Goal: Information Seeking & Learning: Find specific fact

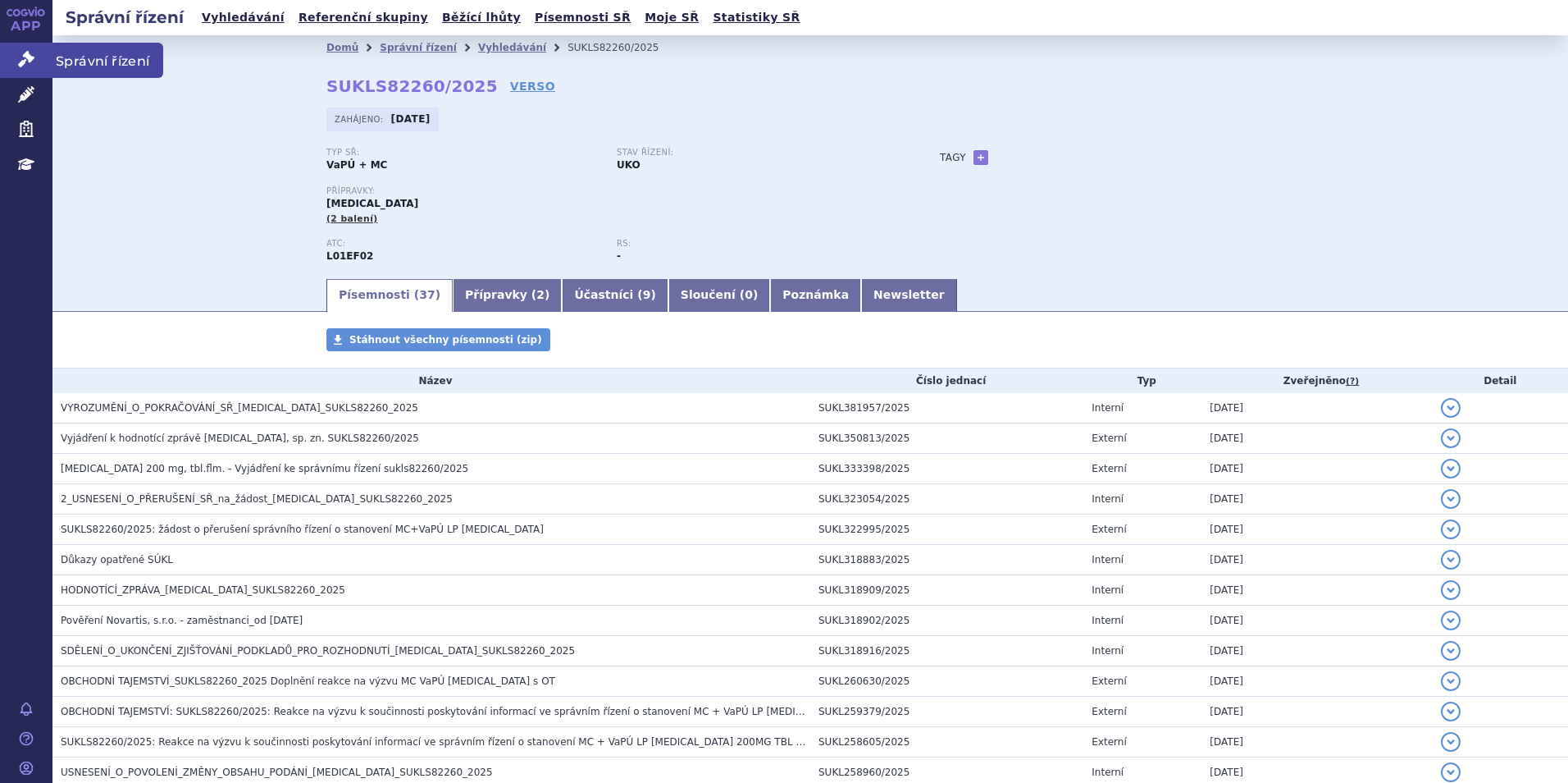
click at [26, 56] on icon at bounding box center [26, 59] width 16 height 16
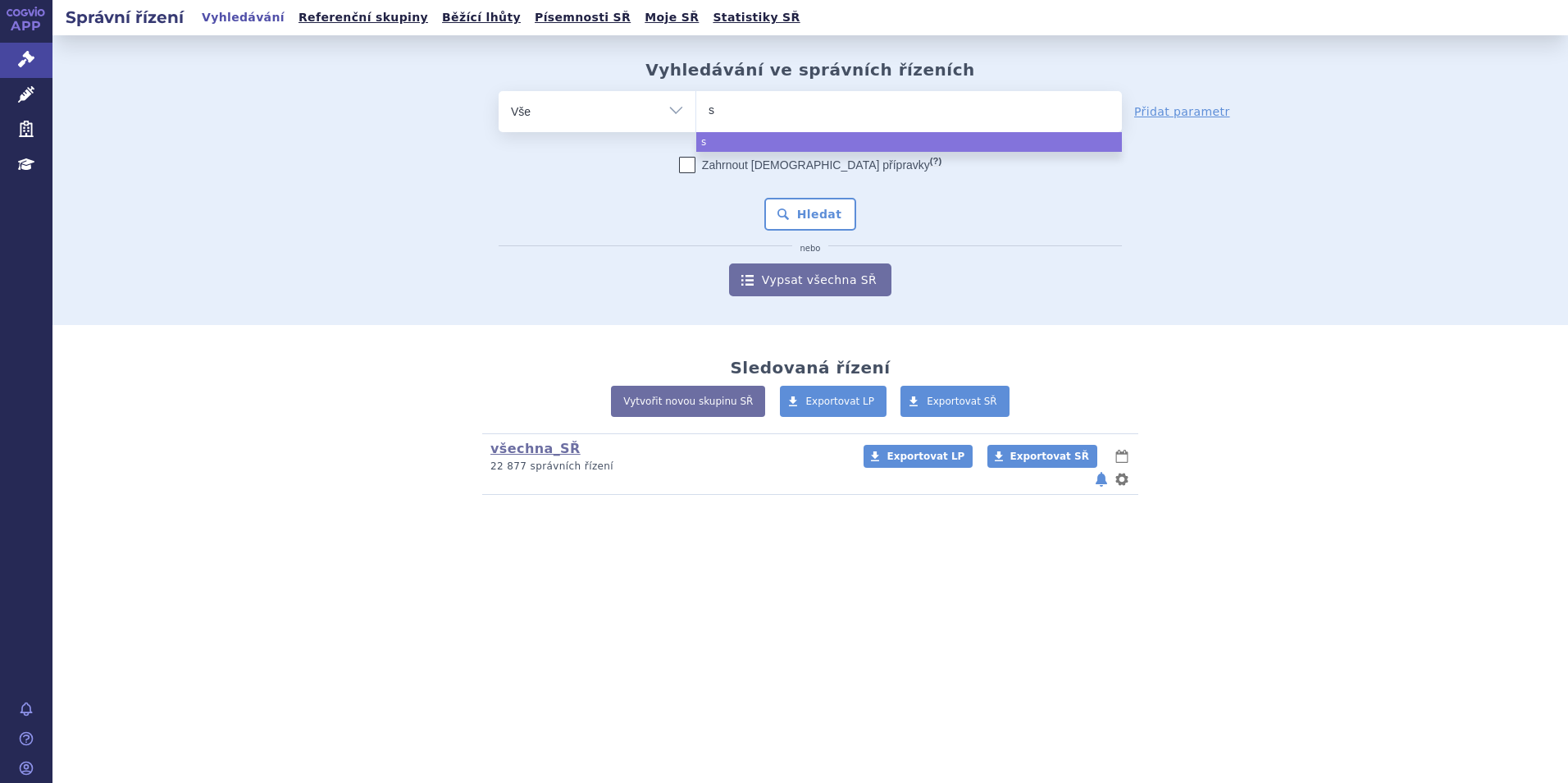
type input "sa"
type input "sar"
type input "sarc"
type input "sarcli"
type input "sarclic"
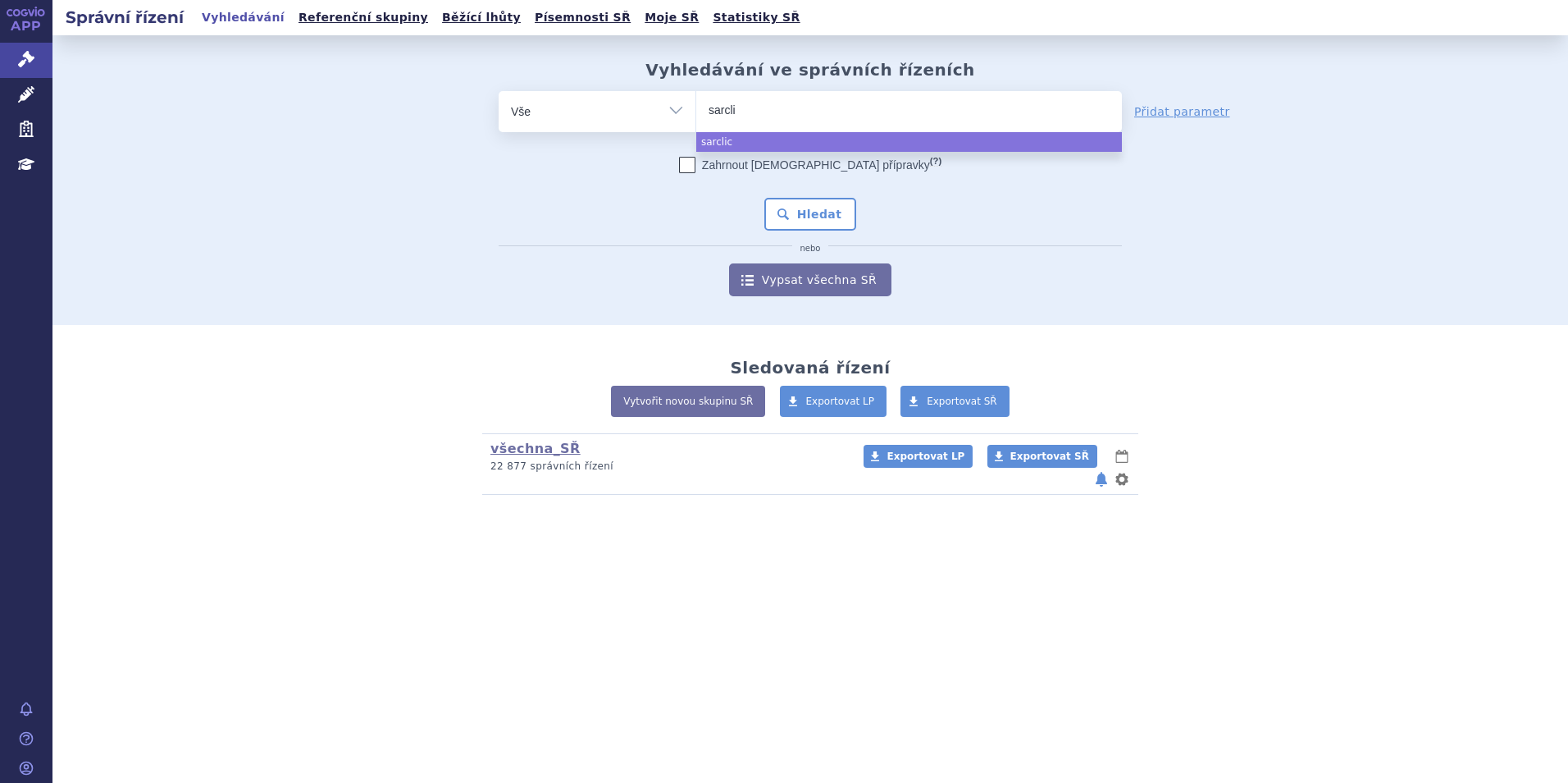
type input "sarclis"
type input "sarclisa"
select select "sarclisa"
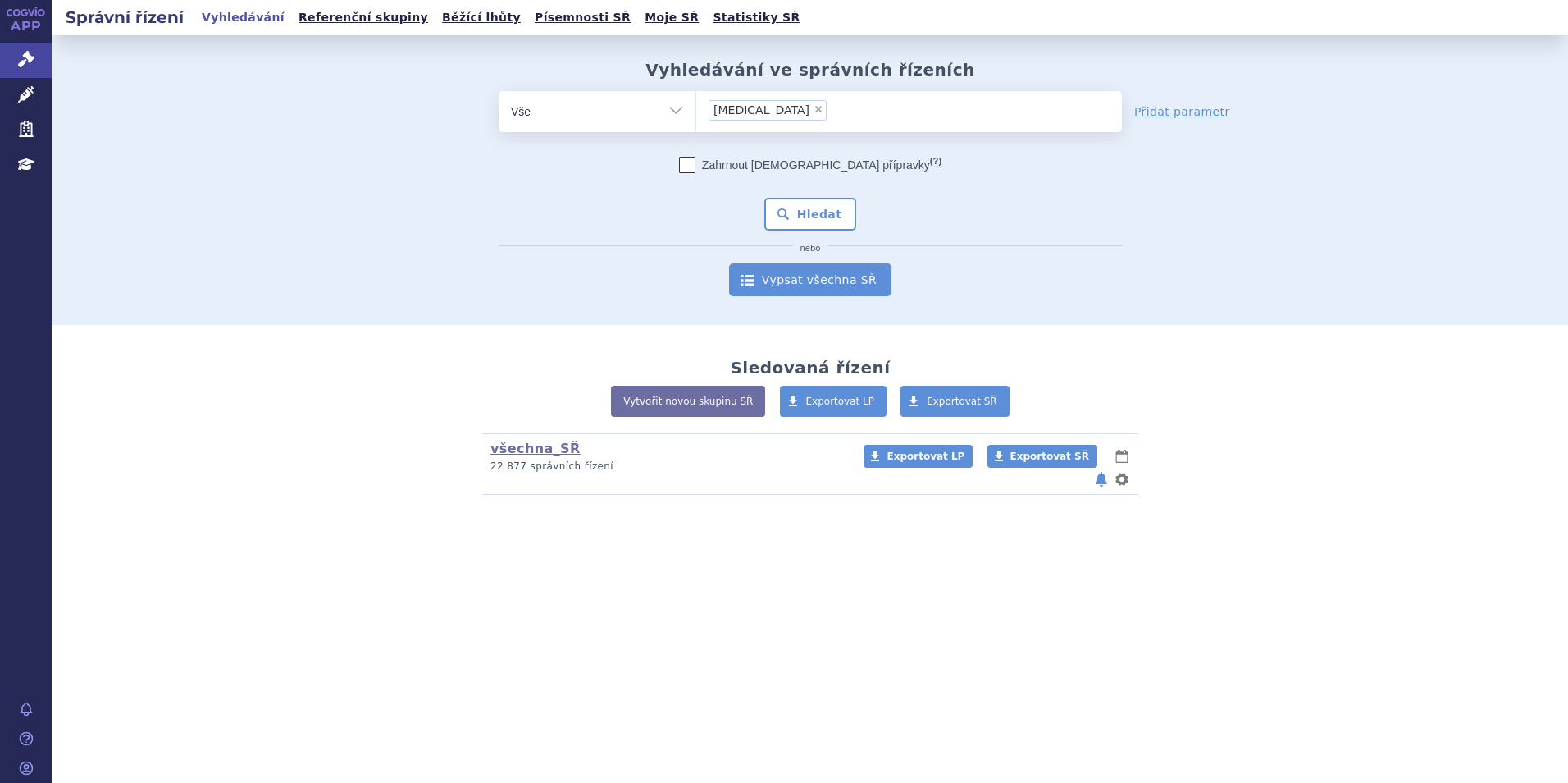
click at [811, 284] on link "Vypsat všechna SŘ" at bounding box center [810, 280] width 162 height 33
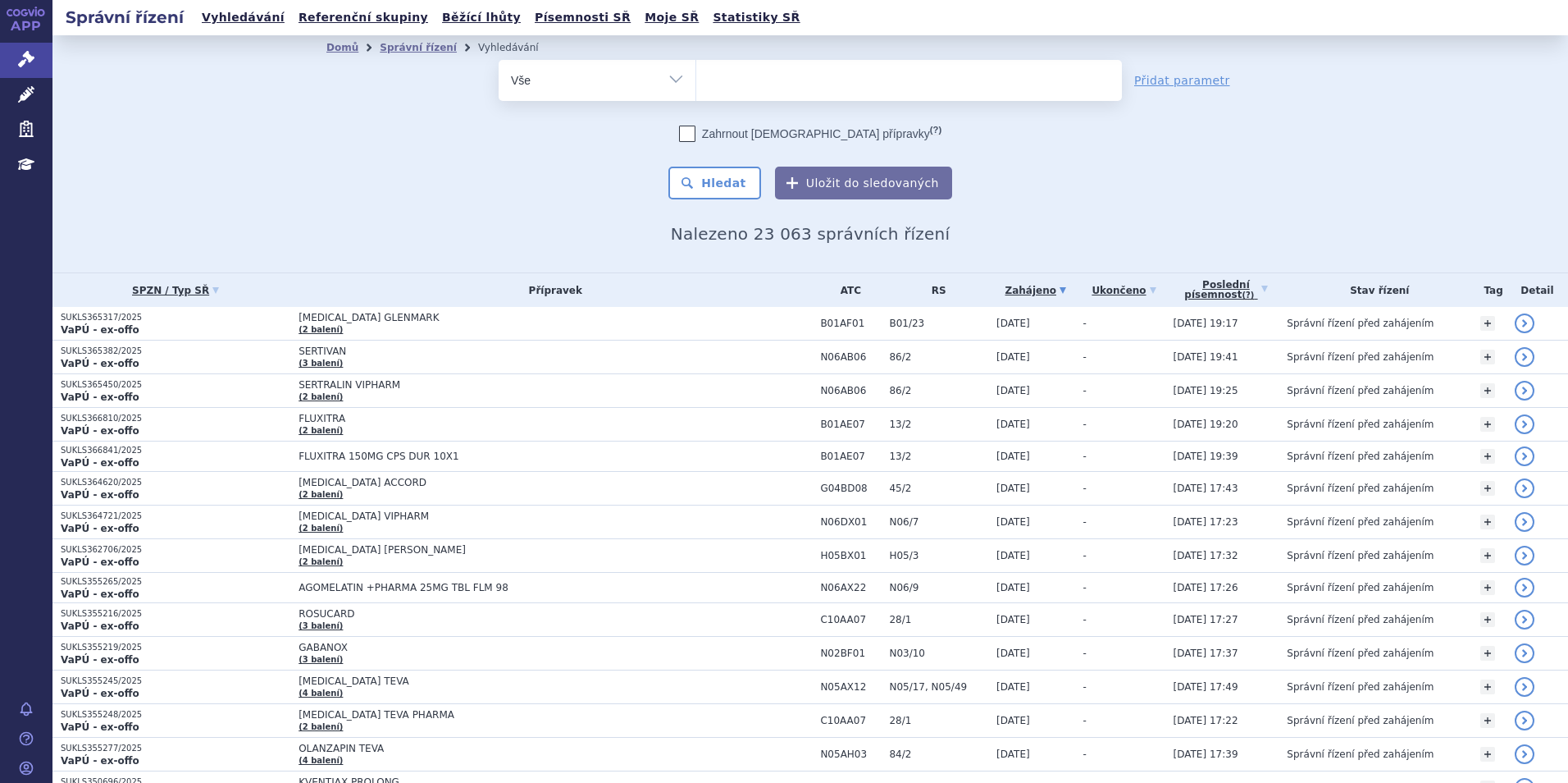
click at [733, 82] on ul at bounding box center [909, 77] width 426 height 35
click at [696, 82] on select at bounding box center [695, 79] width 1 height 41
type input "sa"
type input "sar"
type input "sarc"
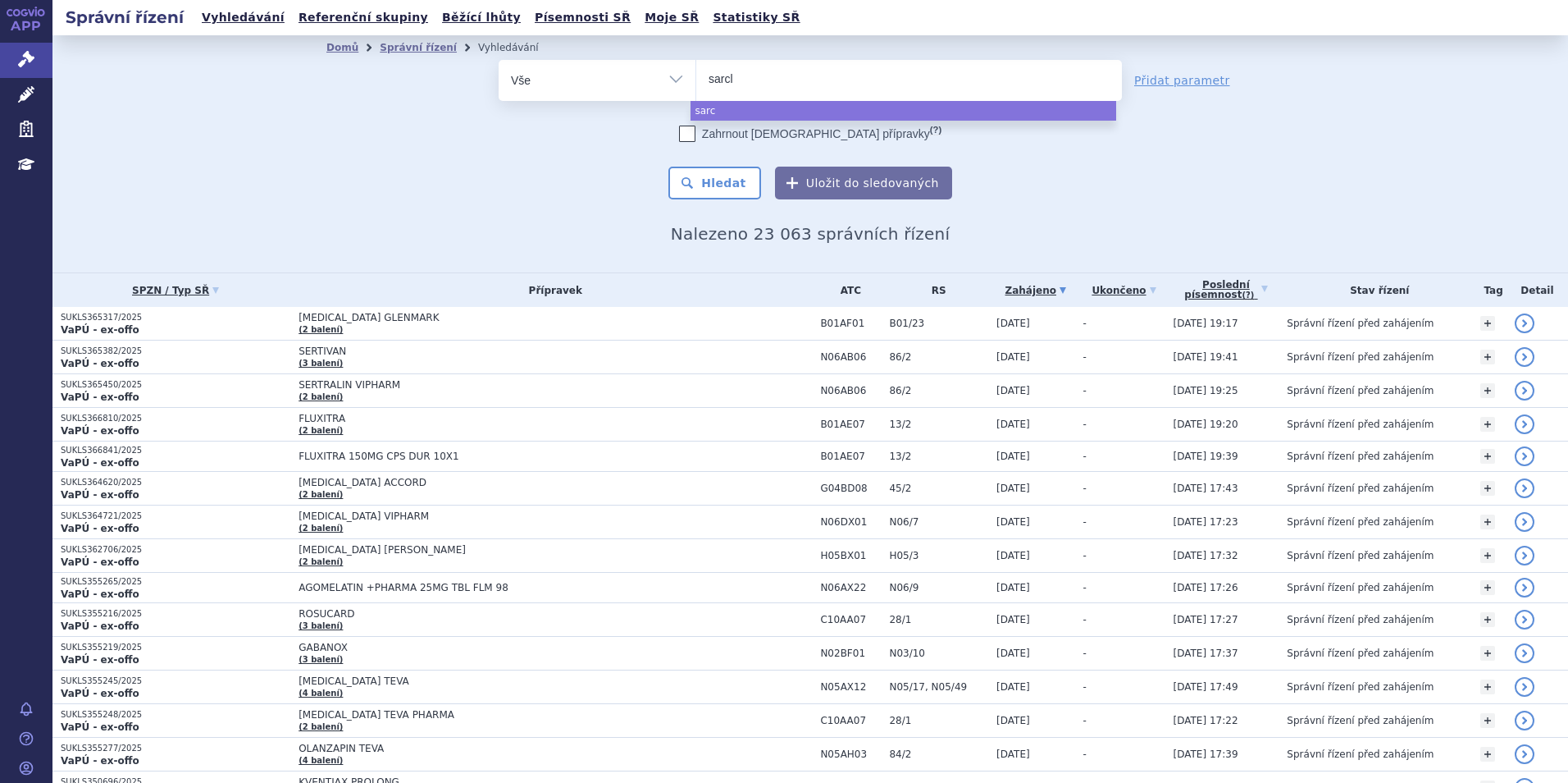
type input "sarcli"
type input "sarclis"
type input "sarclisa"
select select "sarclisa"
click at [734, 193] on button "Hledat" at bounding box center [715, 183] width 93 height 33
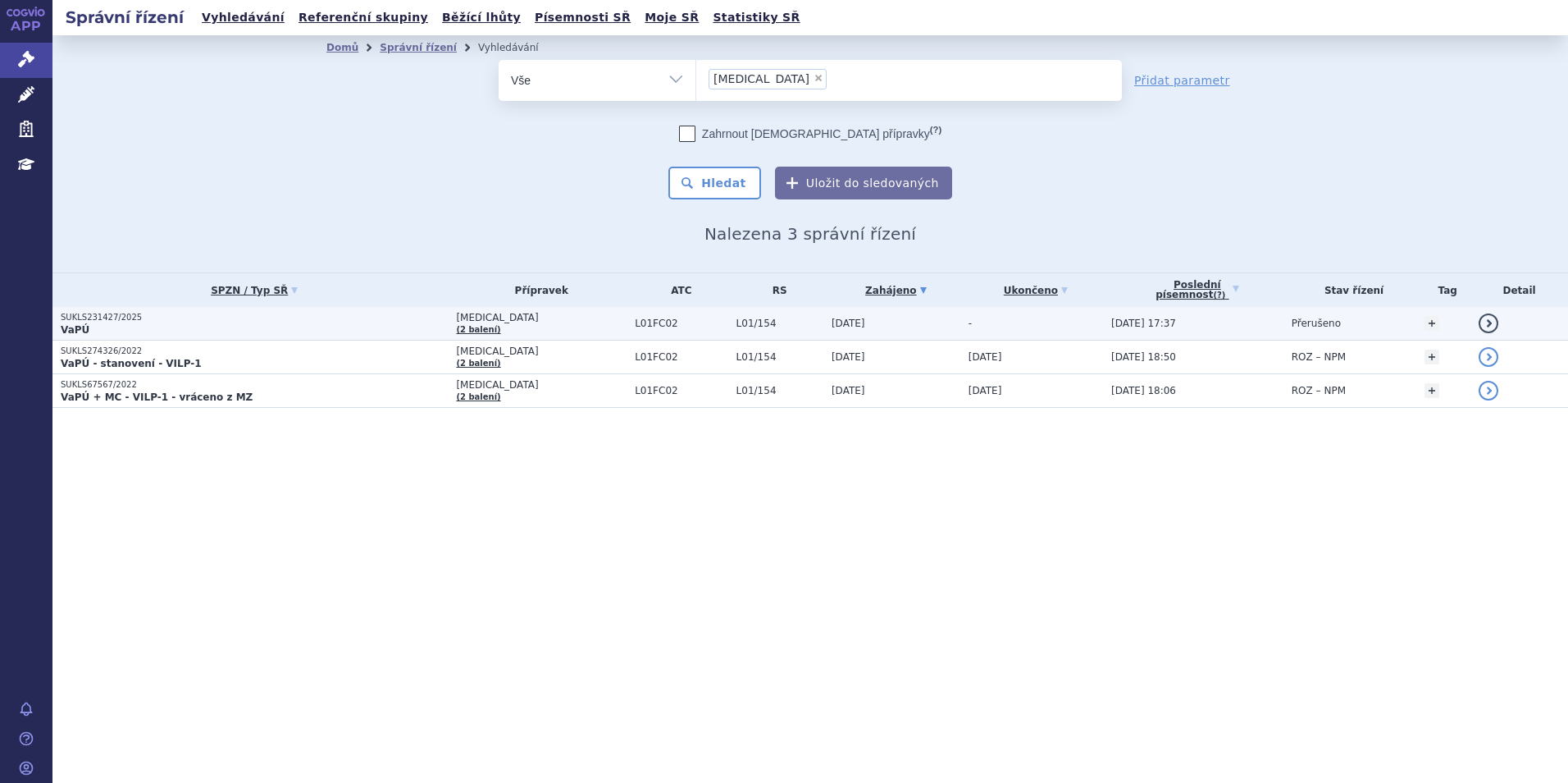
click at [86, 325] on p "VaPÚ" at bounding box center [254, 330] width 387 height 13
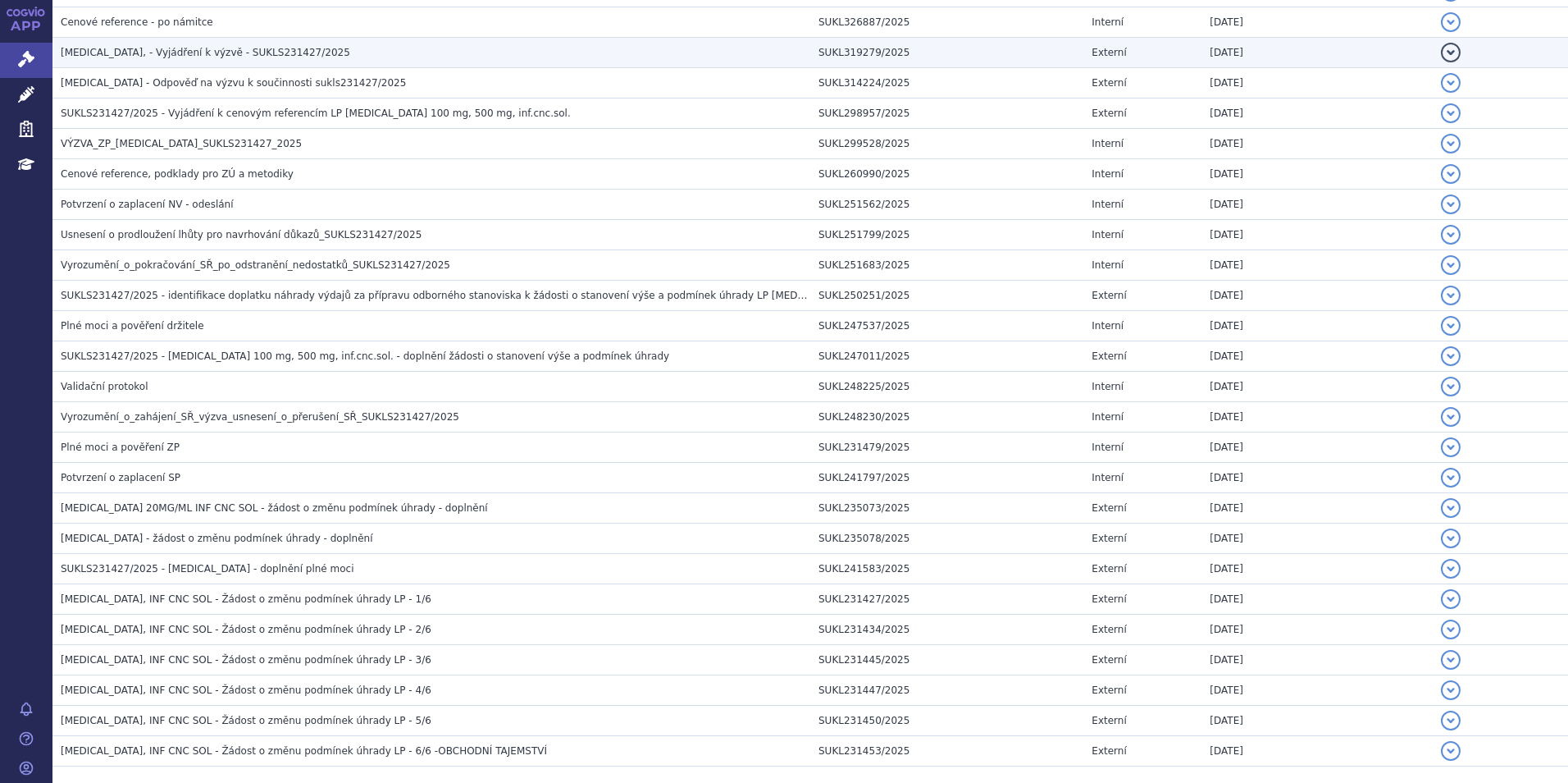
scroll to position [589, 0]
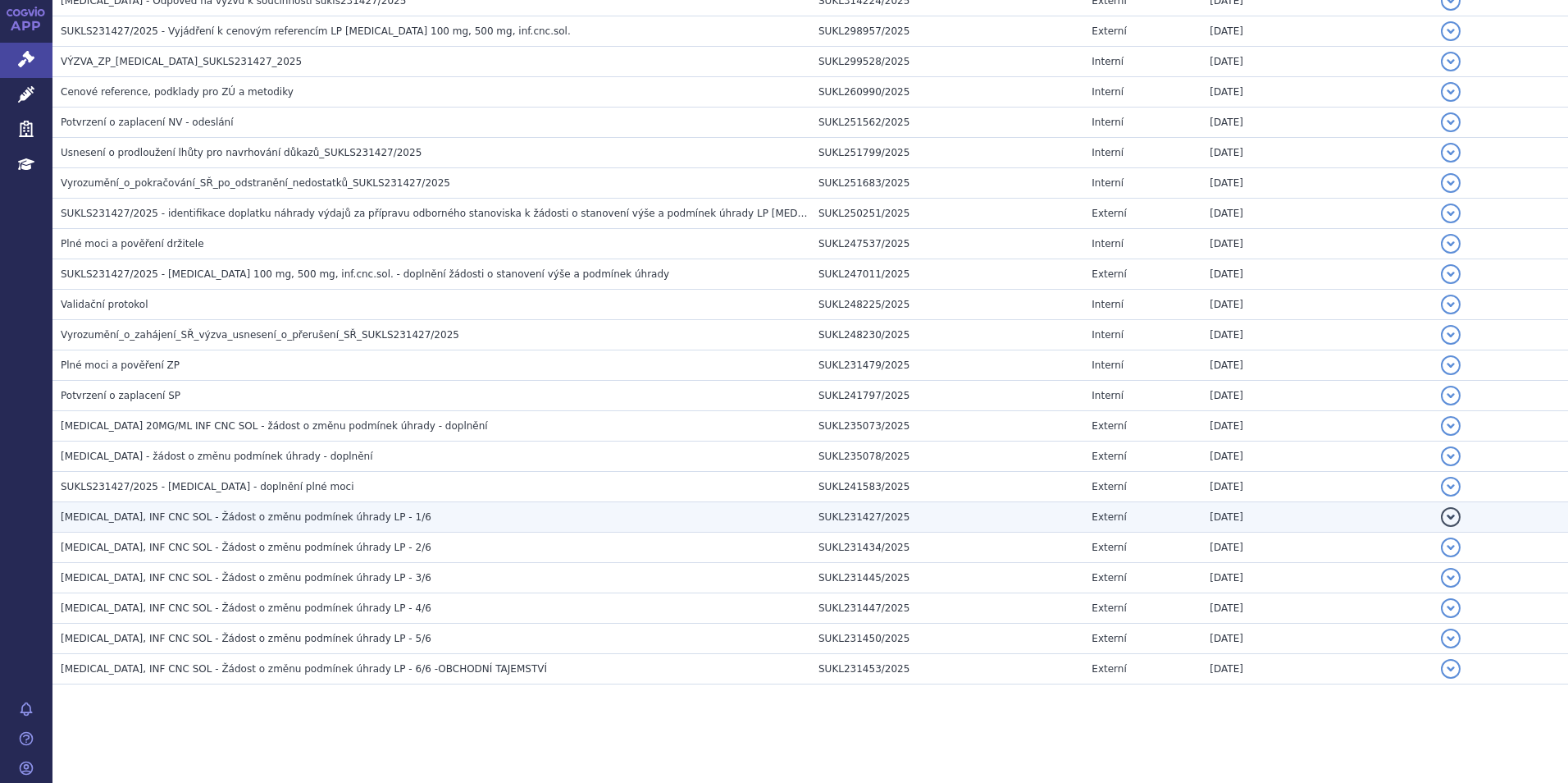
click at [257, 515] on span "[MEDICAL_DATA], INF CNC SOL - Žádost o změnu podmínek úhrady LP - 1/6" at bounding box center [246, 517] width 370 height 12
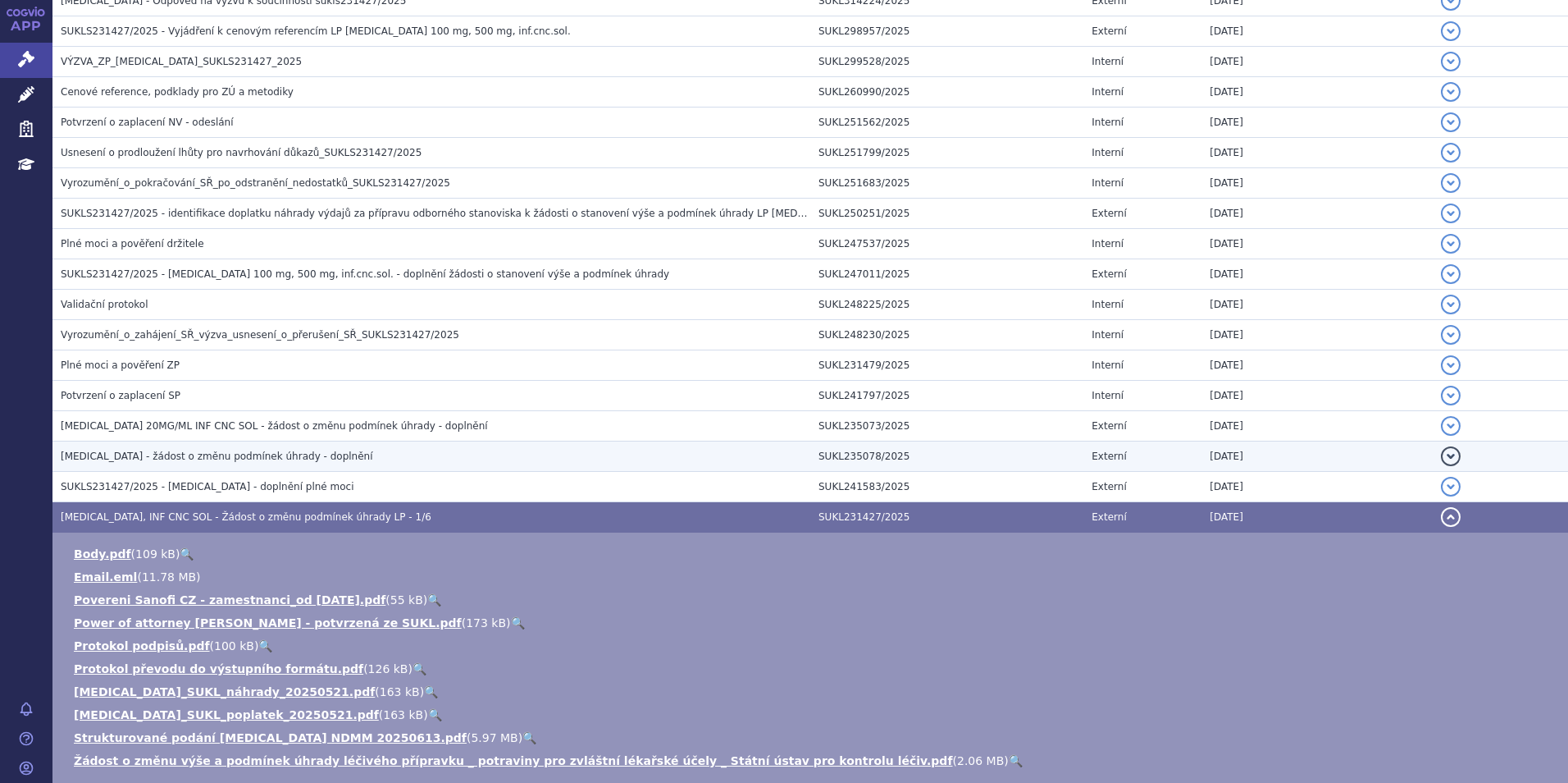
click at [191, 456] on span "[MEDICAL_DATA] - žádost o změnu podmínek úhrady - doplnění" at bounding box center [217, 456] width 312 height 12
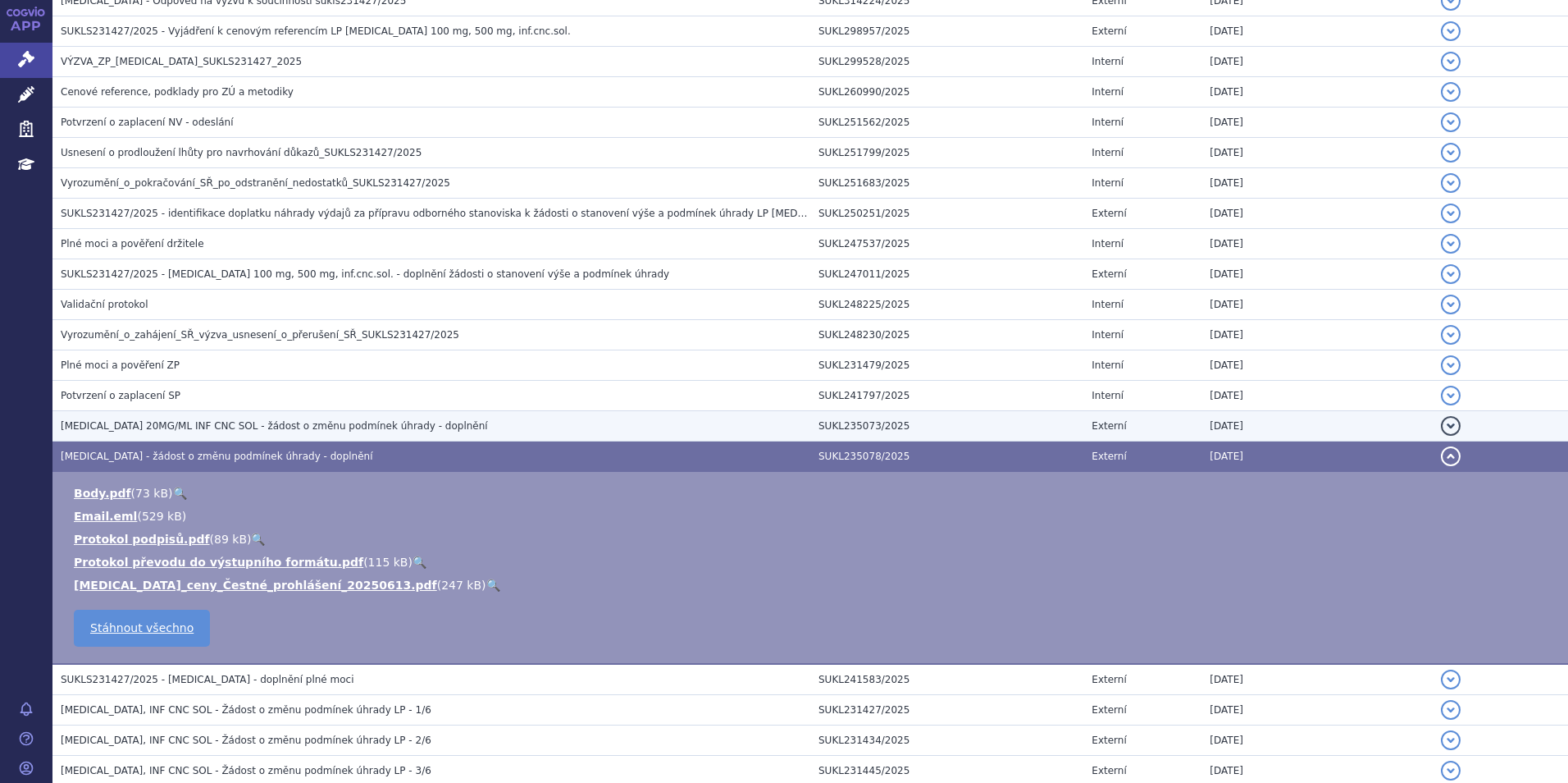
click at [196, 426] on span "SARCLISA 20MG/ML INF CNC SOL - žádost o změnu podmínek úhrady - doplnění" at bounding box center [275, 425] width 428 height 12
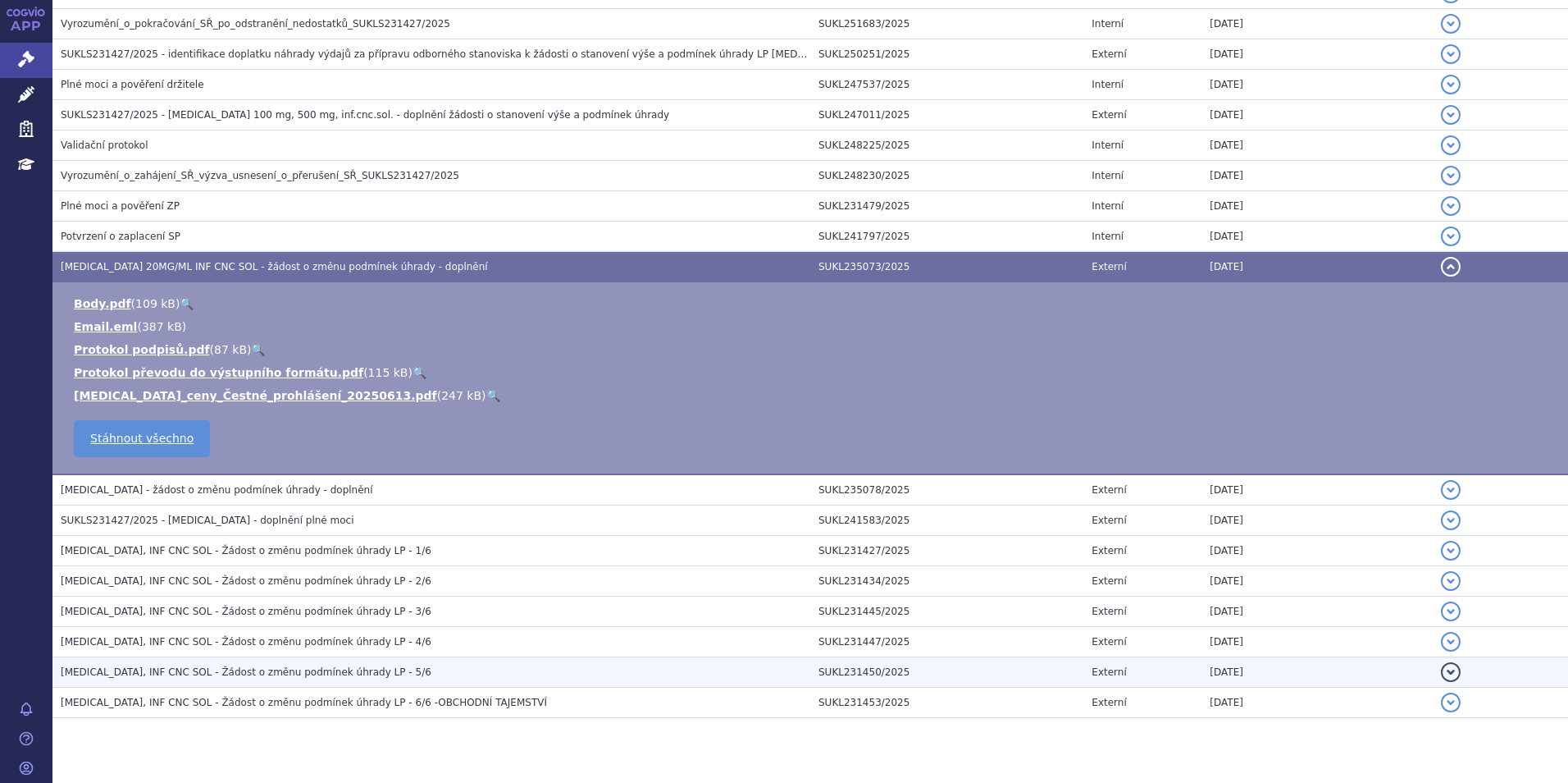
scroll to position [753, 0]
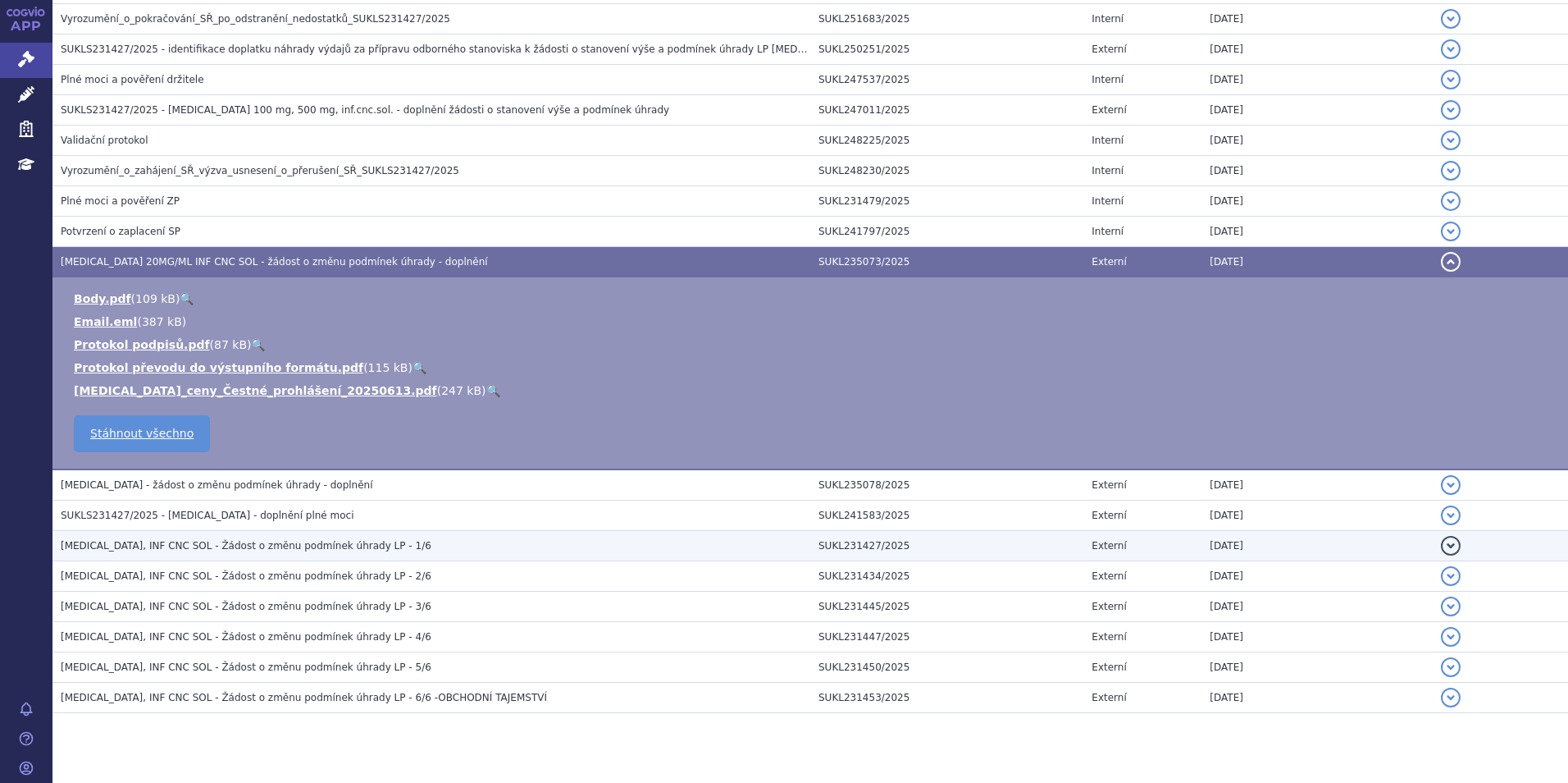
click at [239, 543] on span "SARCLISA, INF CNC SOL - Žádost o změnu podmínek úhrady LP - 1/6" at bounding box center [246, 545] width 370 height 12
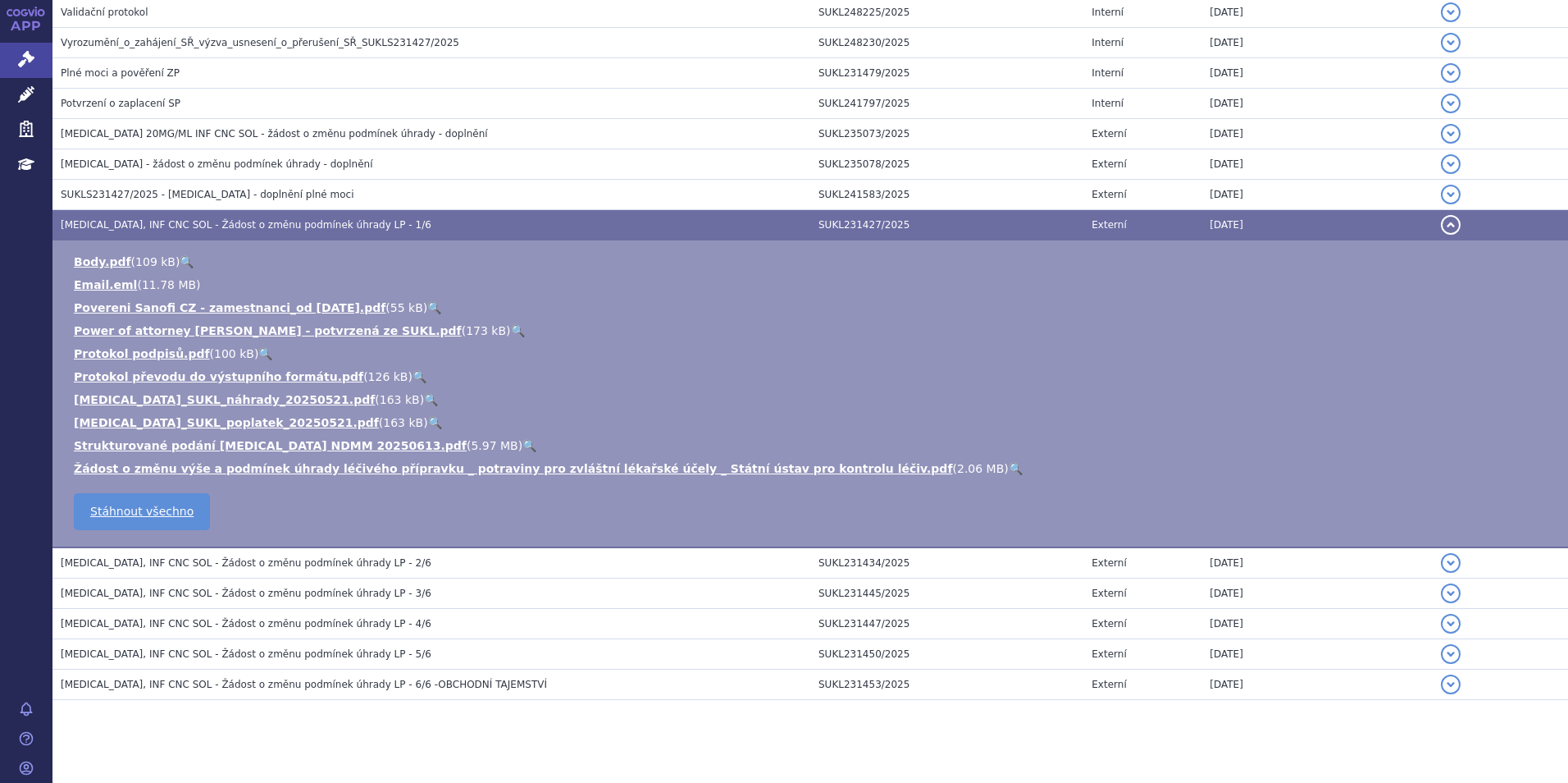
scroll to position [897, 0]
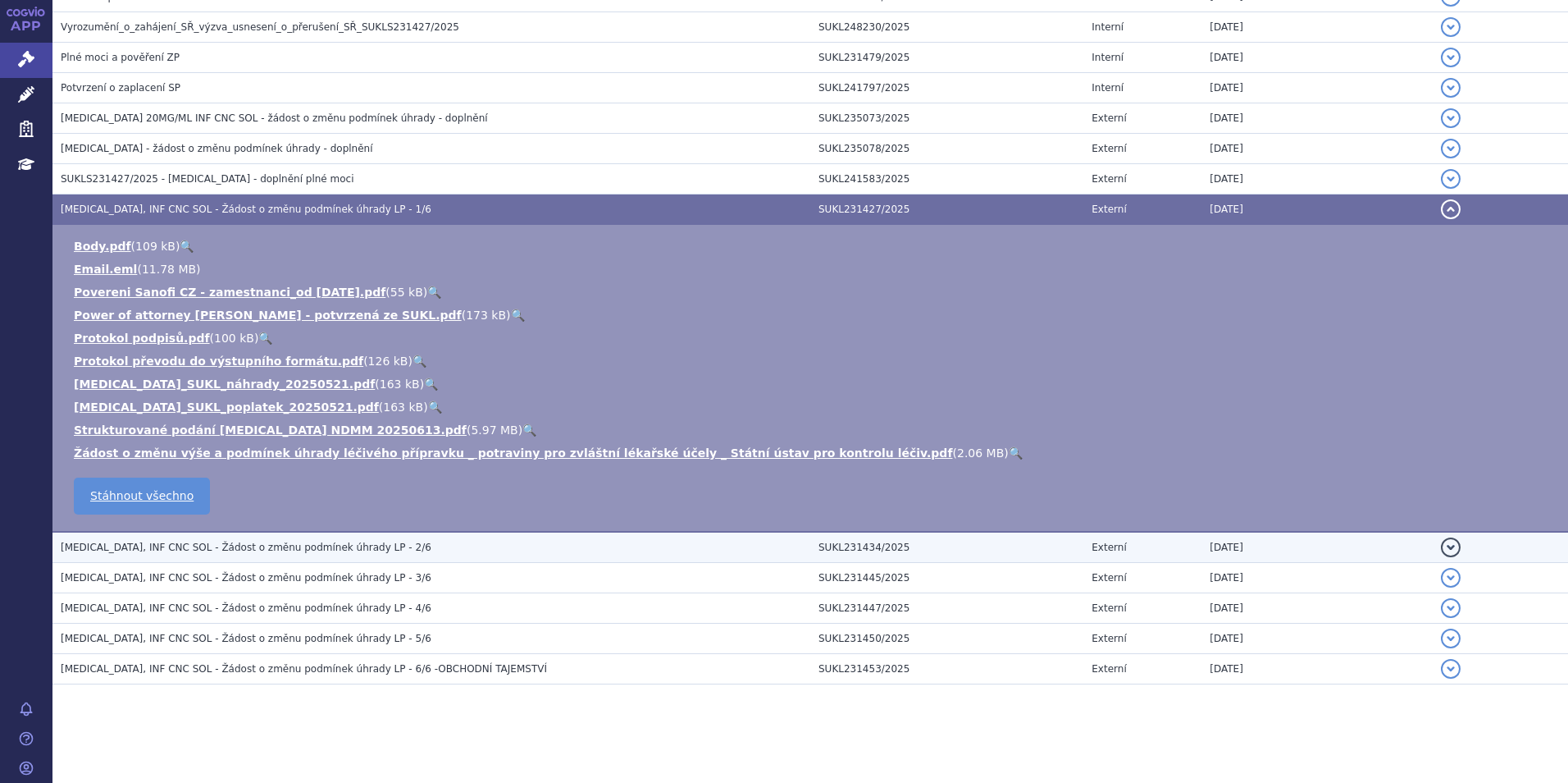
click at [275, 547] on span "SARCLISA, INF CNC SOL - Žádost o změnu podmínek úhrady LP - 2/6" at bounding box center [246, 547] width 370 height 12
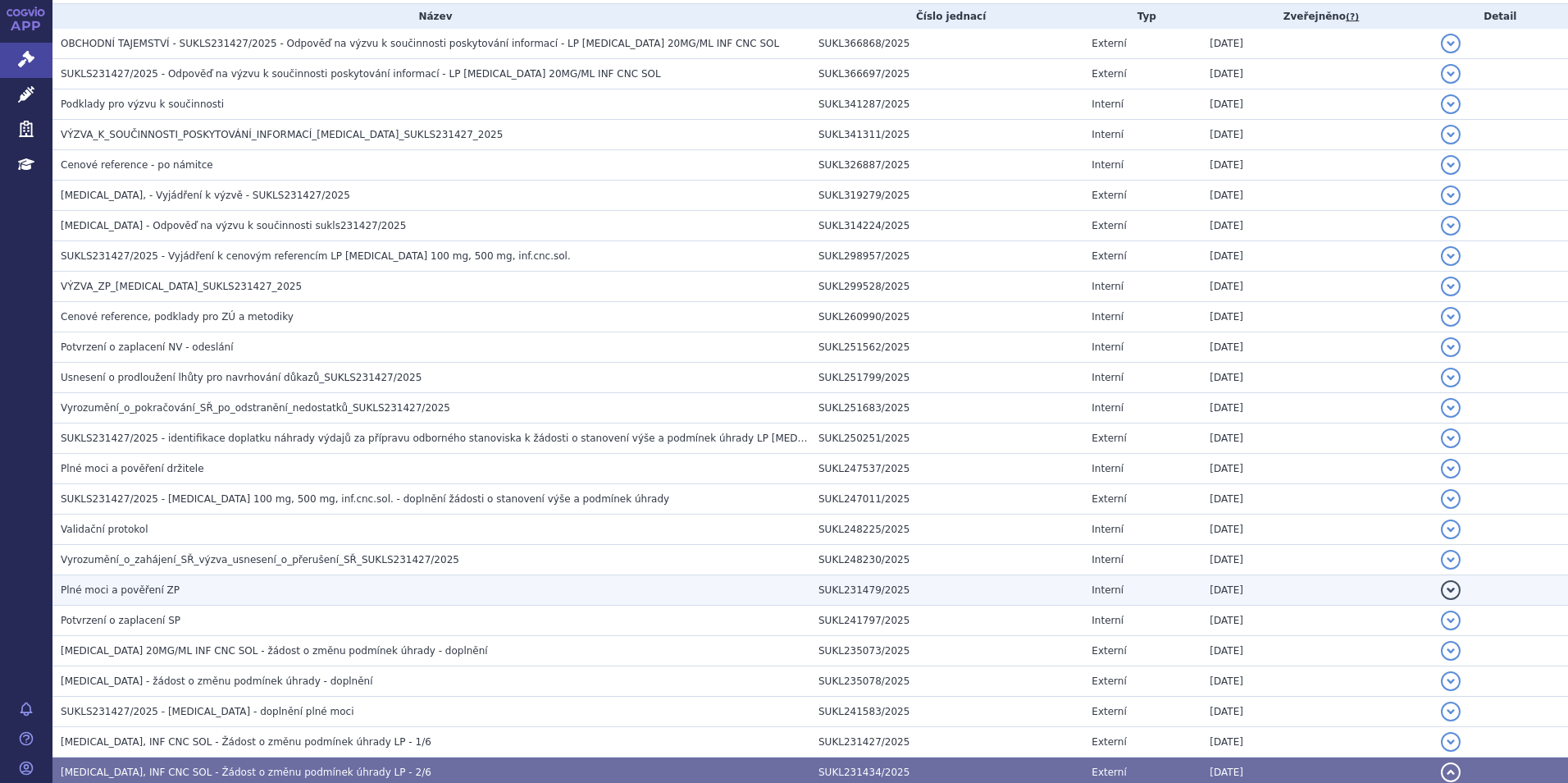
scroll to position [326, 0]
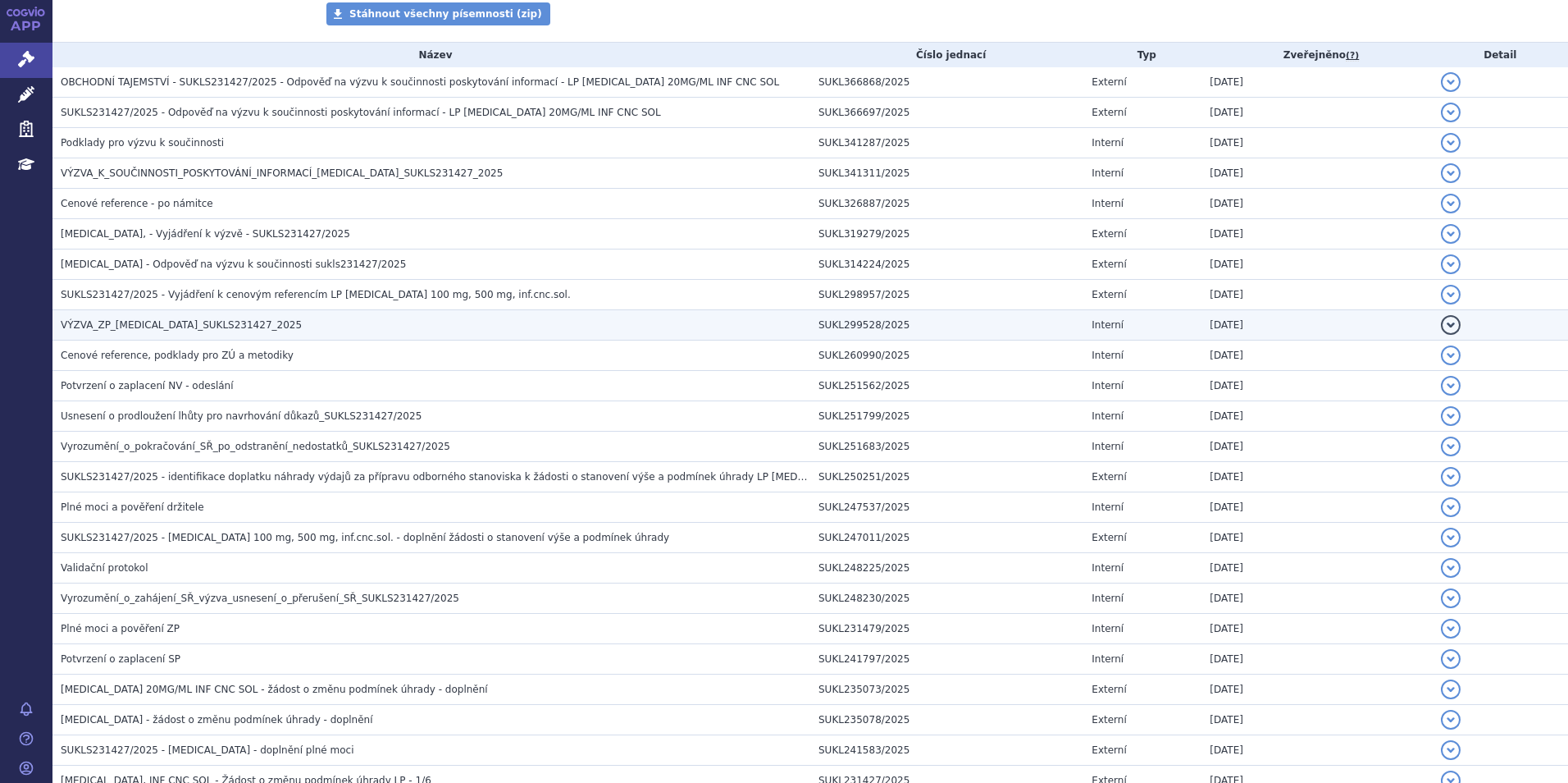
click at [151, 320] on span "VÝZVA_ZP_SARCLISA_SUKLS231427_2025" at bounding box center [181, 325] width 241 height 12
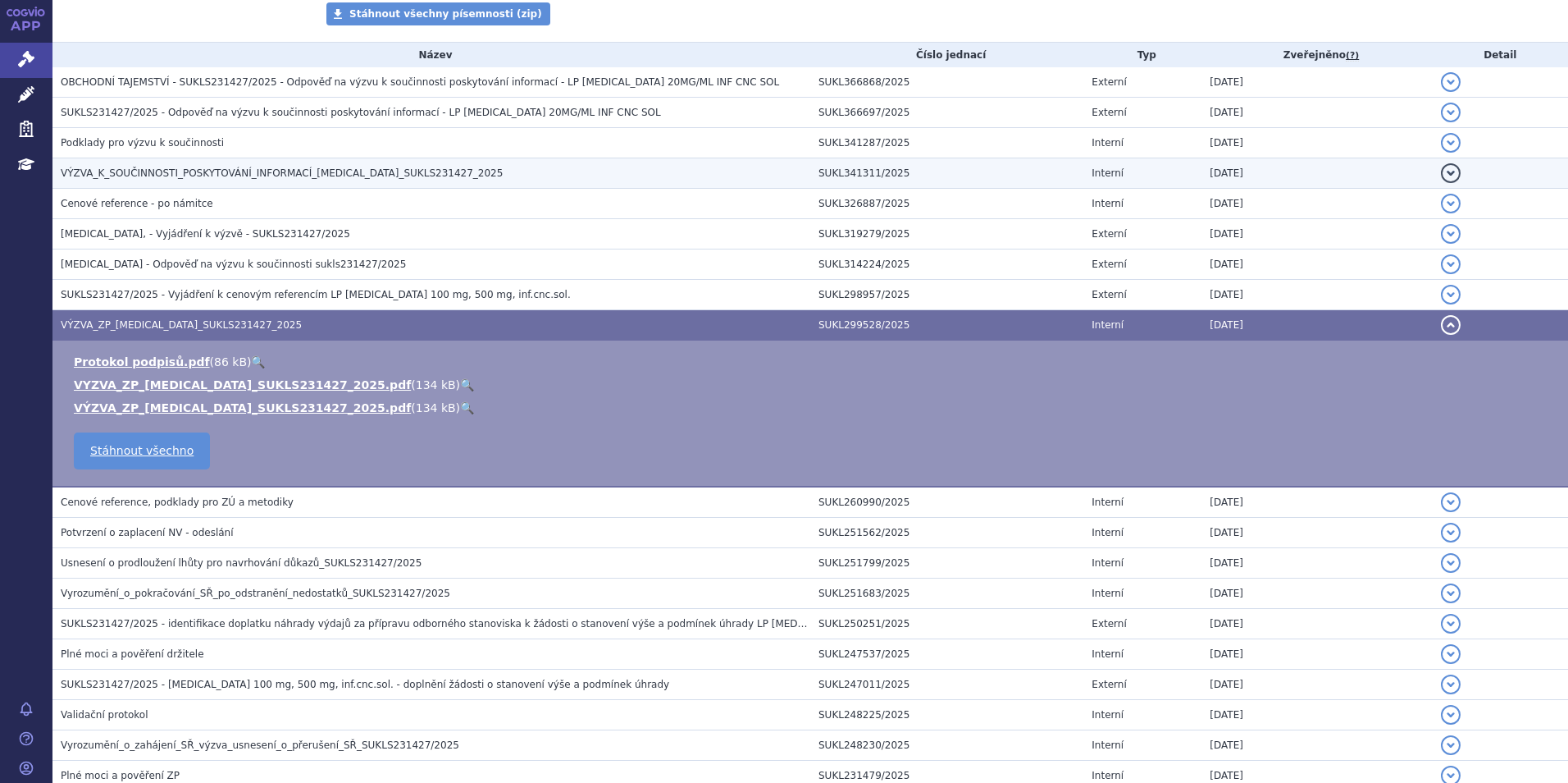
click at [133, 170] on span "VÝZVA_K_SOUČINNOSTI_POSKYTOVÁNÍ_INFORMACÍ_SARCLISA_SUKLS231427_2025" at bounding box center [282, 173] width 442 height 12
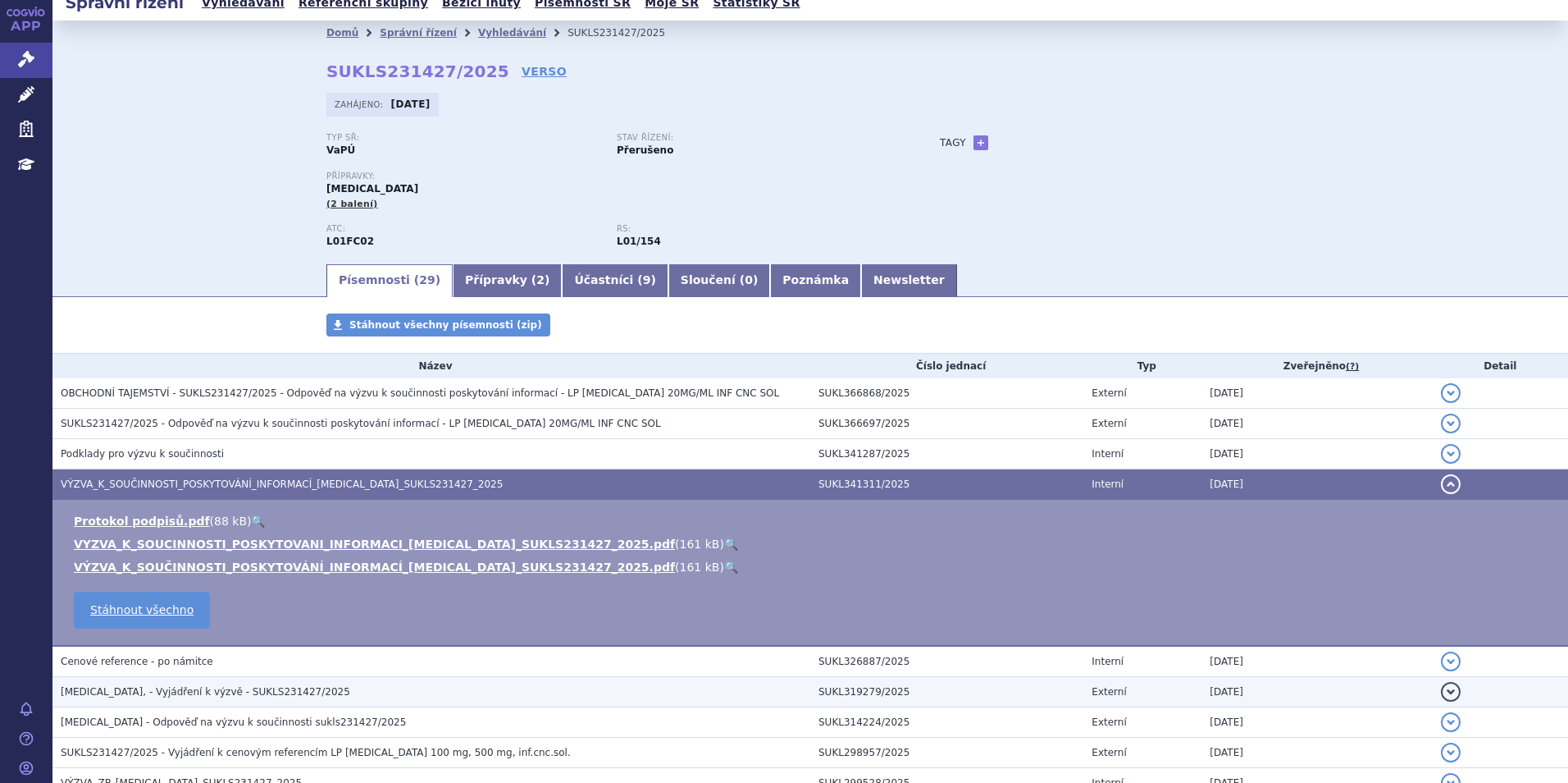
scroll to position [0, 0]
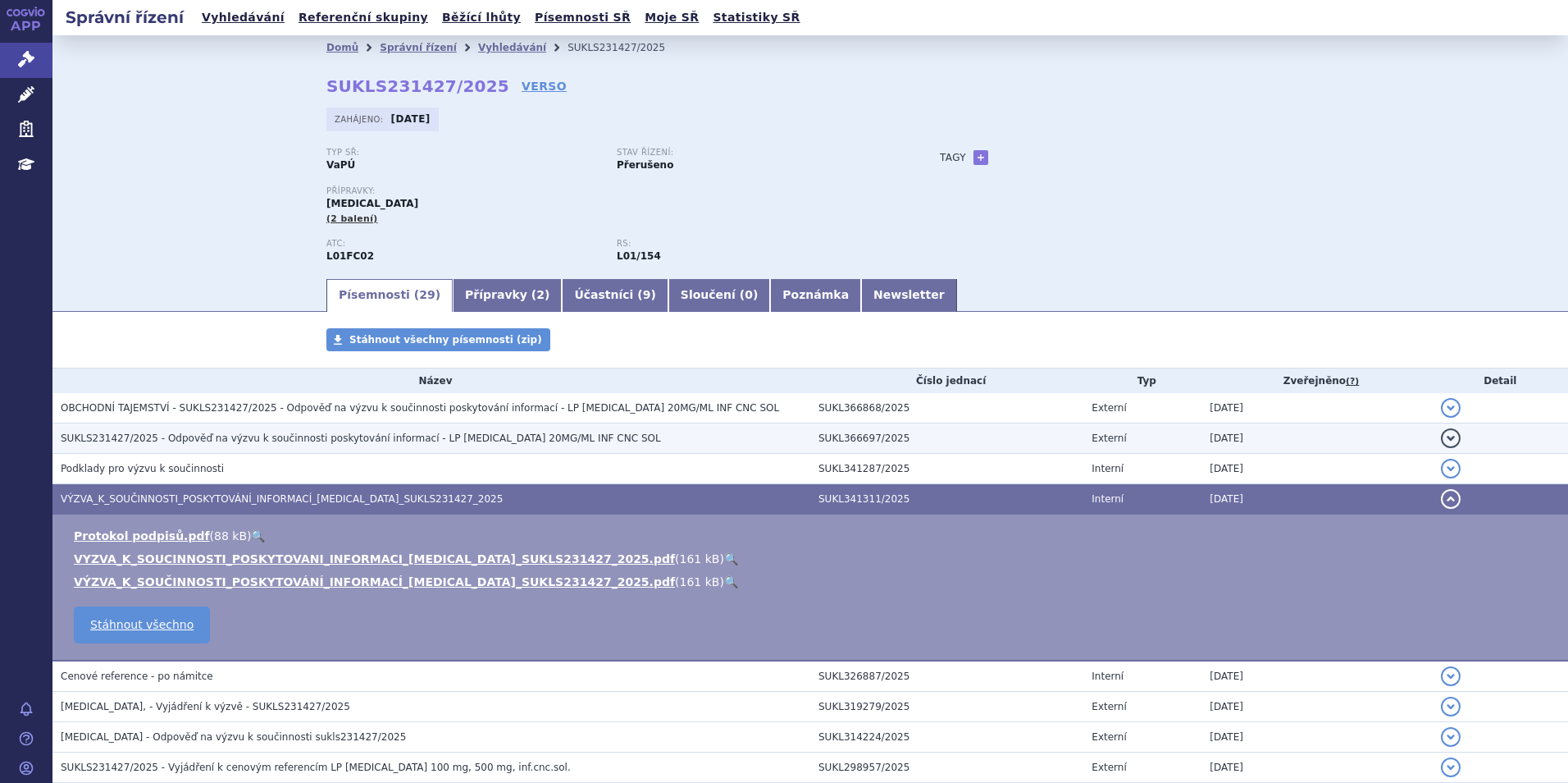
click at [244, 438] on span "SUKLS231427/2025 - Odpověď na výzvu k součinnosti poskytování informací - LP SA…" at bounding box center [361, 438] width 601 height 12
